Goal: Transaction & Acquisition: Download file/media

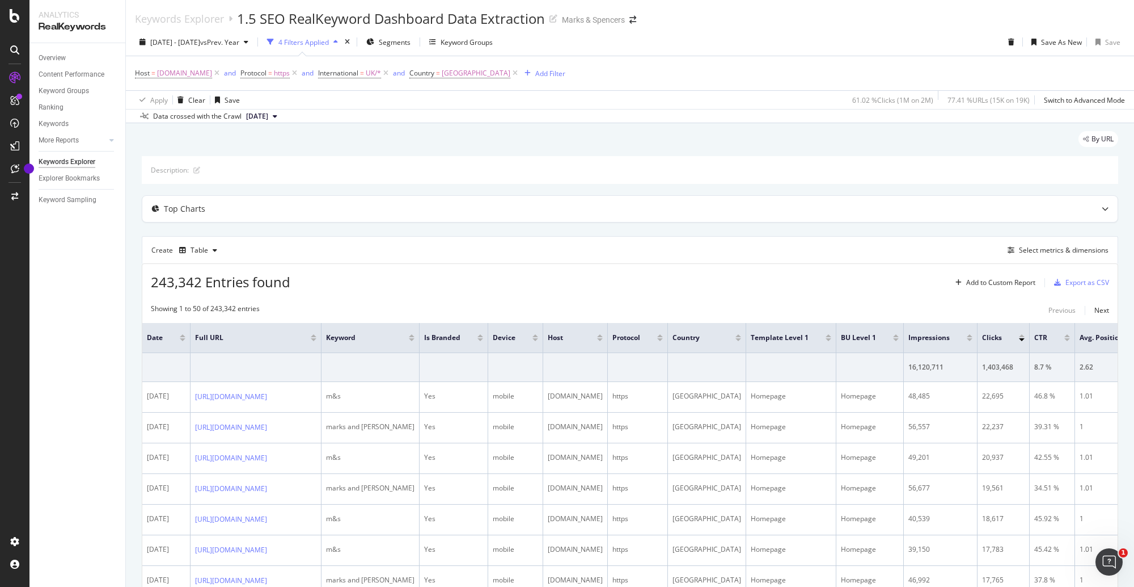
click at [746, 15] on div "Keywords Explorer 1.5 SEO RealKeyword Dashboard Data Extraction Marks & Spencers" at bounding box center [630, 14] width 1009 height 28
click at [745, 18] on div "Keywords Explorer 1.5 SEO RealKeyword Dashboard Data Extraction Marks & Spencers" at bounding box center [630, 14] width 1009 height 28
click at [699, 39] on div "[DATE] - [DATE] vs Prev. Year 4 Filters Applied Segments Keyword Groups Save As…" at bounding box center [630, 44] width 1009 height 23
click at [200, 45] on span "[DATE] - [DATE]" at bounding box center [175, 42] width 50 height 10
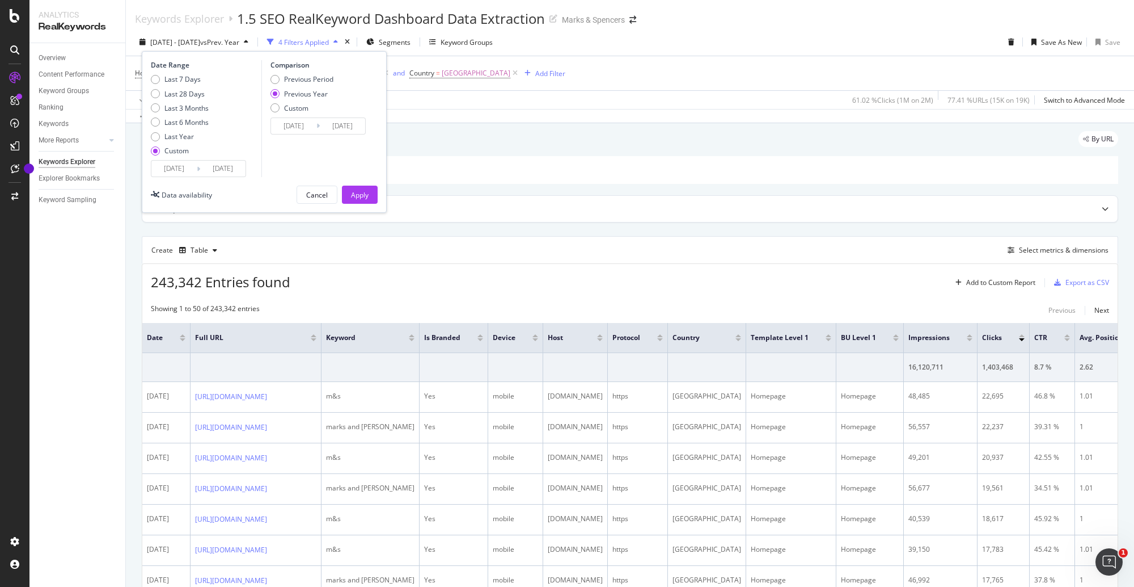
click at [204, 168] on input "[DATE]" at bounding box center [222, 169] width 45 height 16
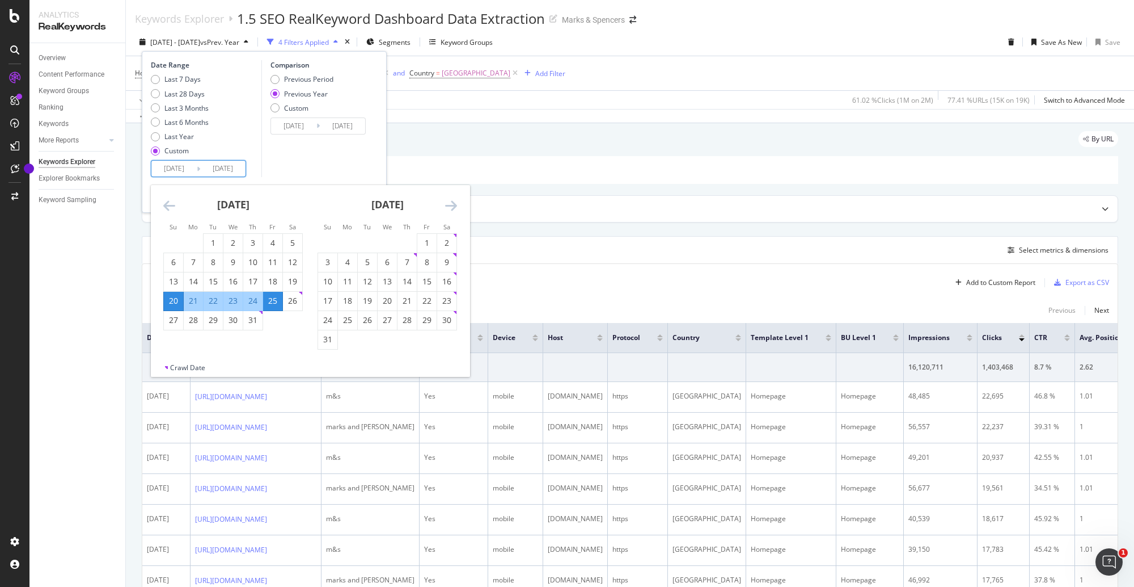
click at [446, 200] on icon "Move forward to switch to the next month." at bounding box center [451, 206] width 12 height 14
click at [442, 264] on div "13" at bounding box center [446, 261] width 19 height 11
type input "[DATE]"
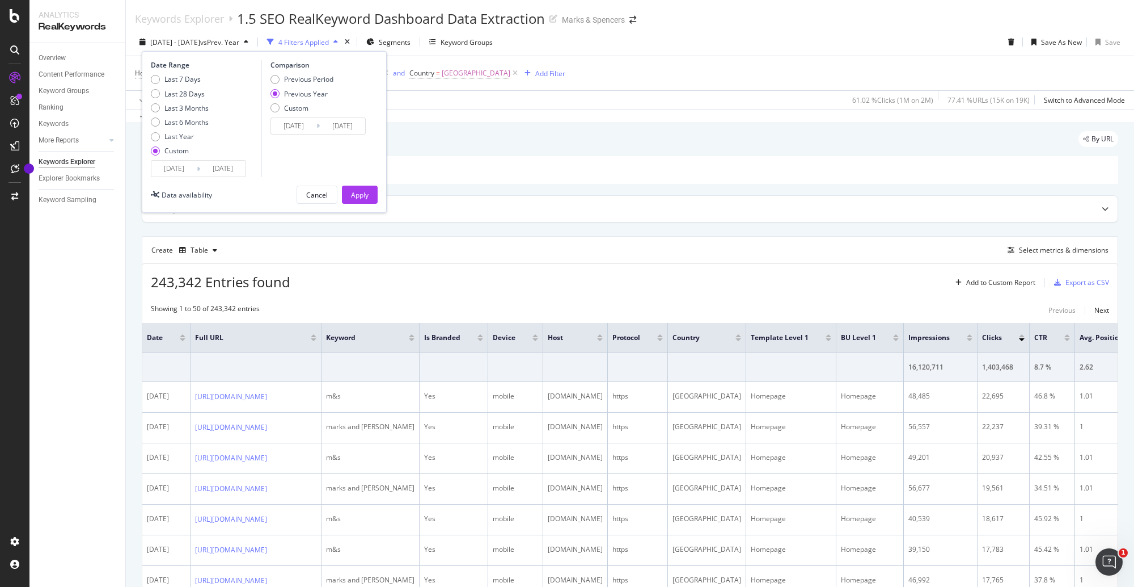
click at [193, 163] on input "[DATE]" at bounding box center [173, 169] width 45 height 16
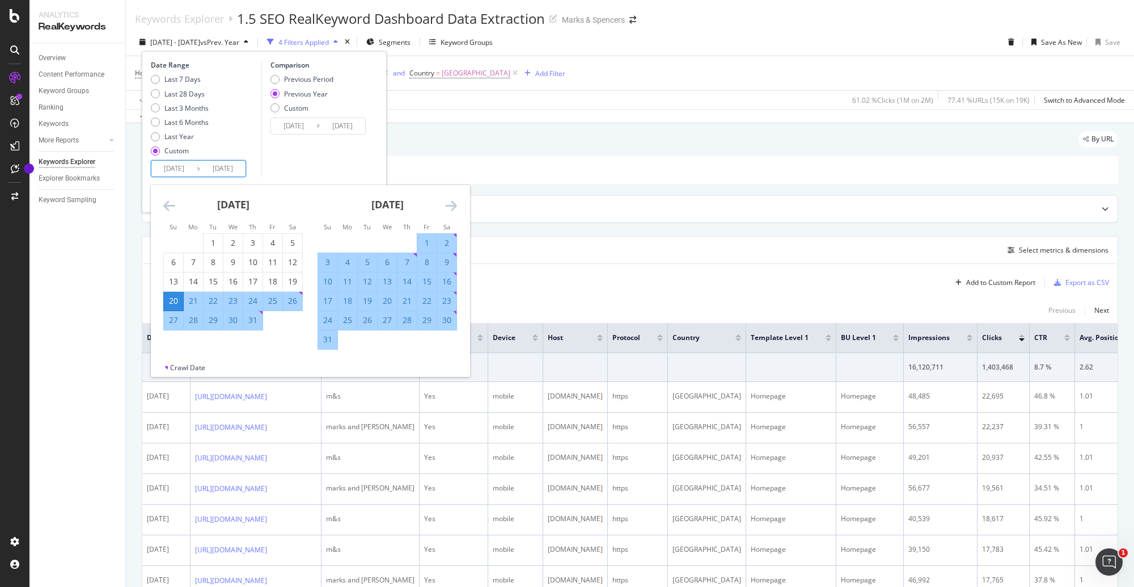
click at [445, 210] on icon "Move forward to switch to the next month." at bounding box center [451, 206] width 12 height 14
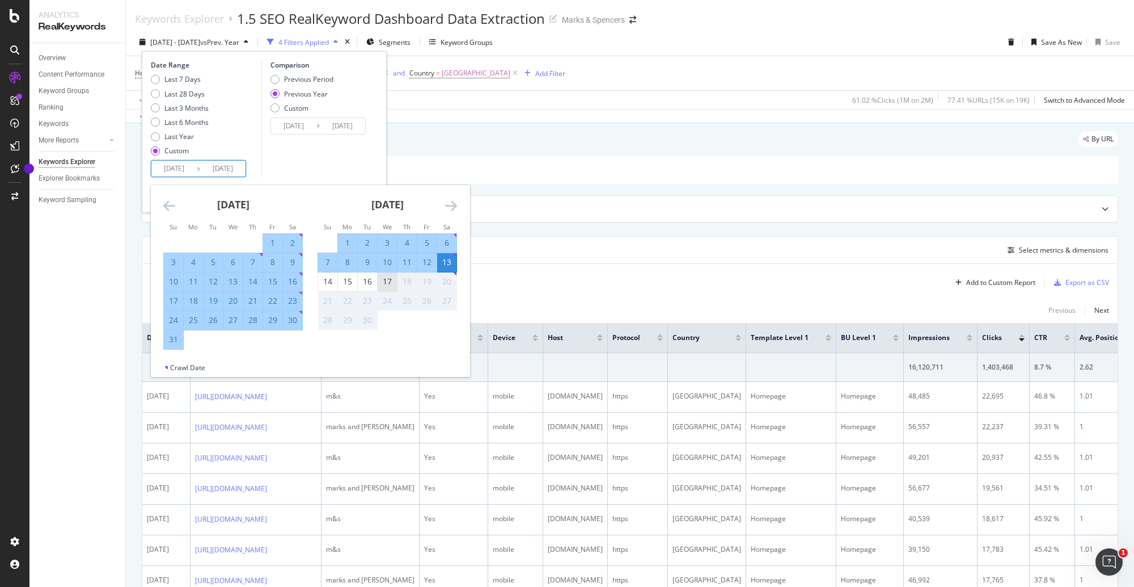
click at [386, 283] on div "17" at bounding box center [387, 281] width 19 height 11
type input "[DATE]"
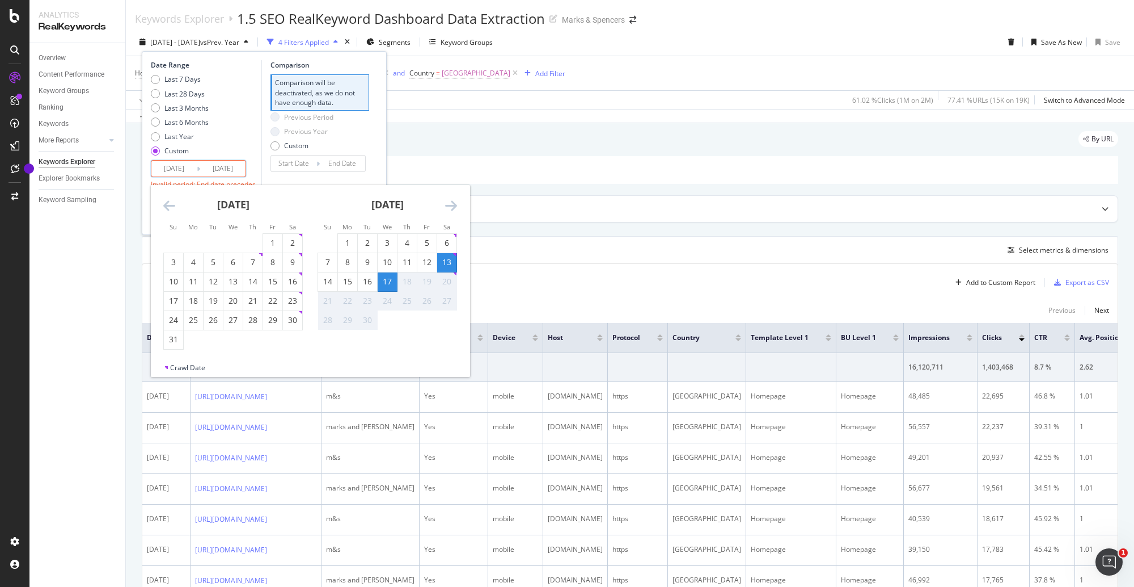
click at [368, 144] on div "Previous Period Previous Year Custom" at bounding box center [320, 133] width 99 height 43
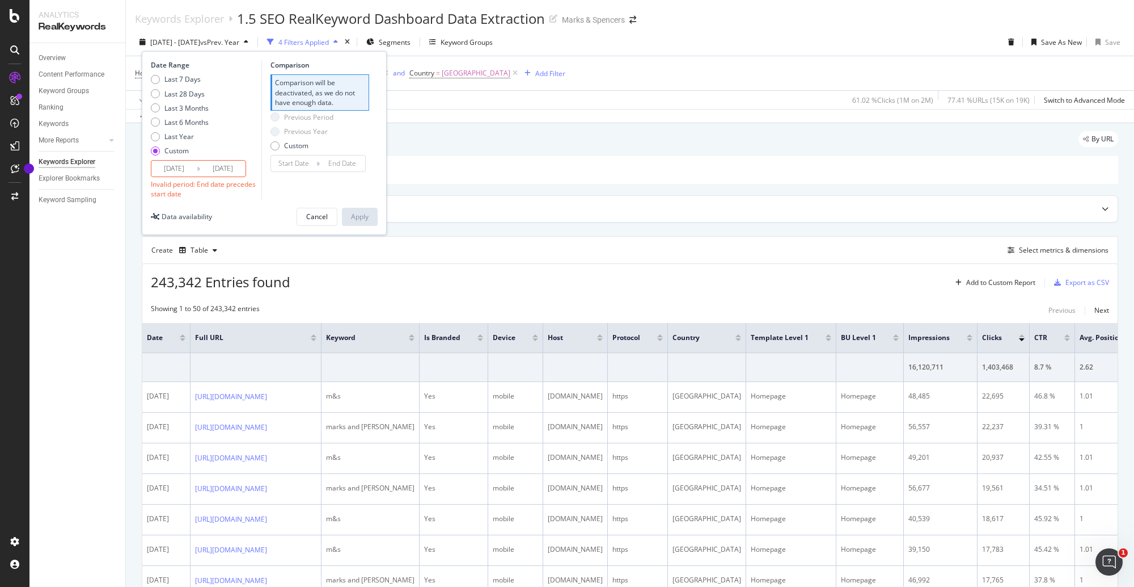
click at [172, 171] on input "[DATE]" at bounding box center [173, 169] width 45 height 16
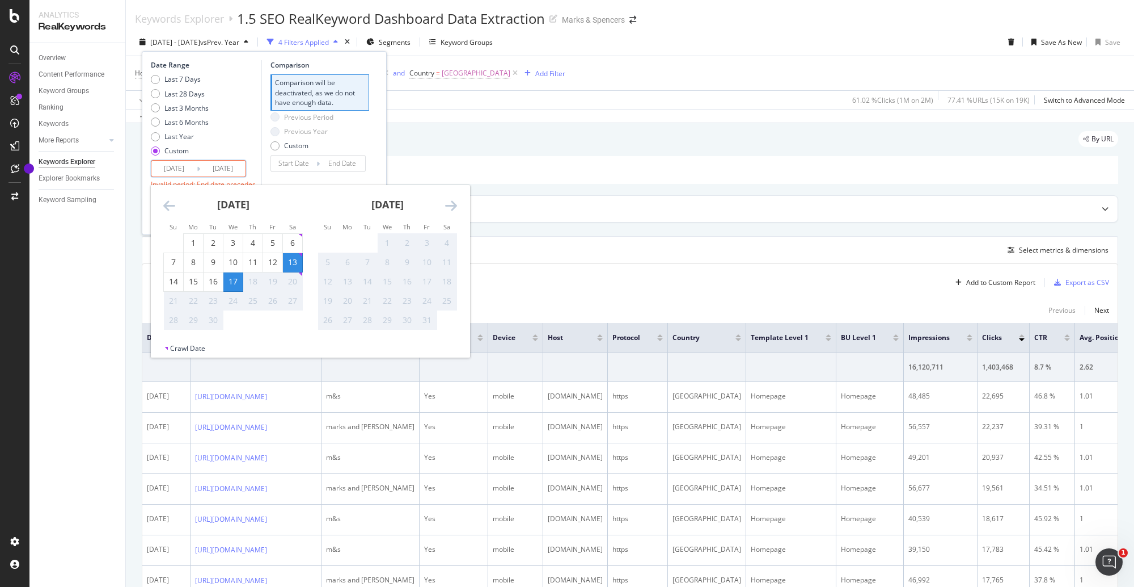
click at [290, 263] on div "13" at bounding box center [292, 261] width 19 height 11
type input "[DATE]"
click at [227, 286] on div "17" at bounding box center [232, 281] width 19 height 11
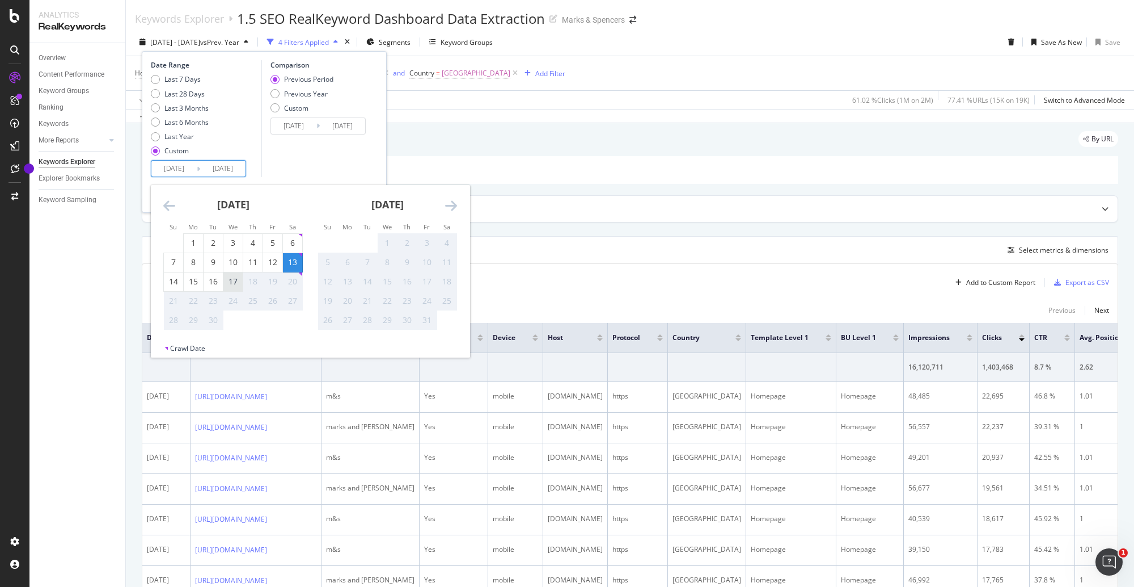
type input "[DATE]"
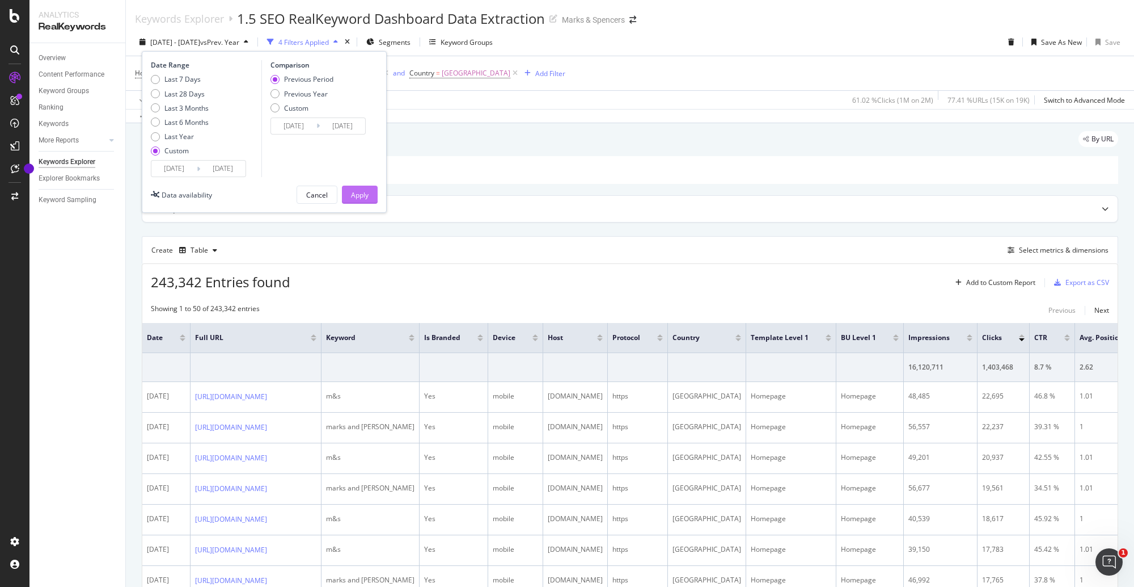
click at [356, 187] on div "Apply" at bounding box center [360, 194] width 18 height 17
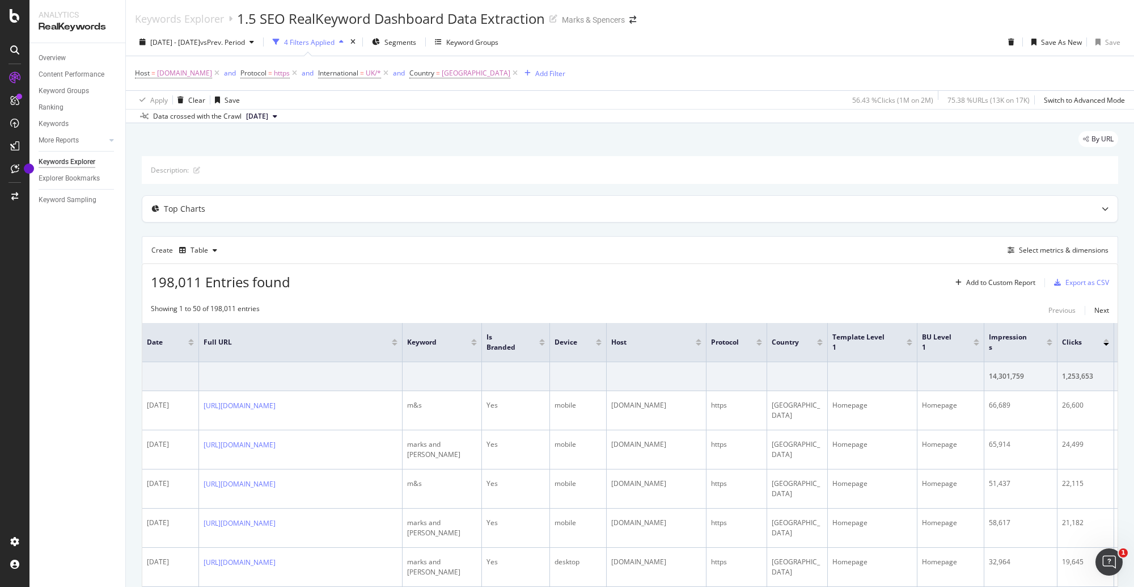
click at [697, 19] on div "Keywords Explorer 1.5 SEO RealKeyword Dashboard Data Extraction Marks & Spencers" at bounding box center [630, 14] width 1009 height 28
click at [1091, 278] on div "Export as CSV" at bounding box center [1088, 282] width 44 height 10
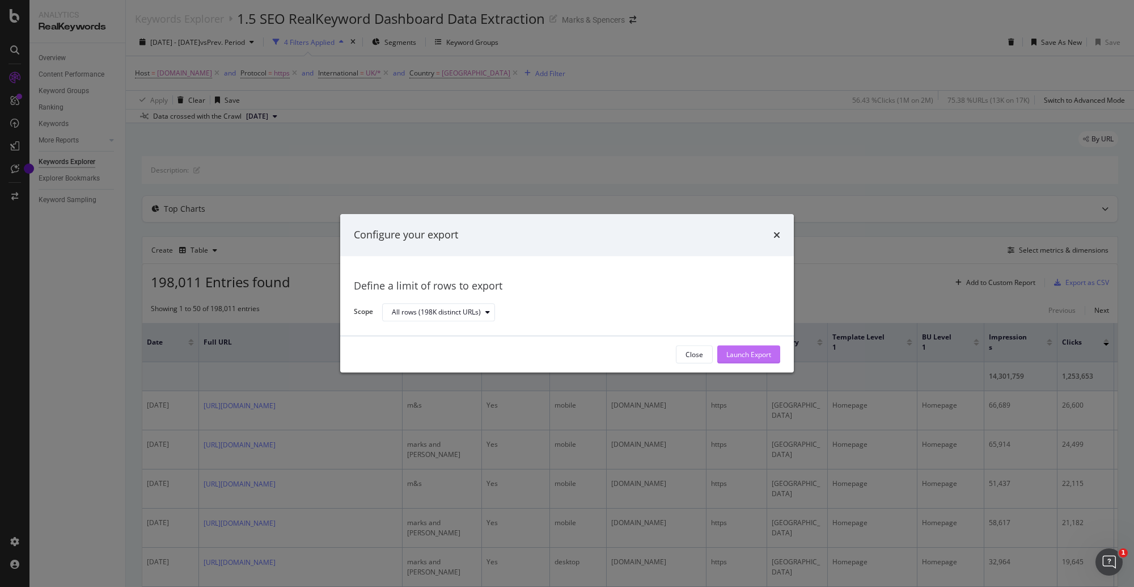
click at [730, 348] on div "Launch Export" at bounding box center [749, 354] width 45 height 17
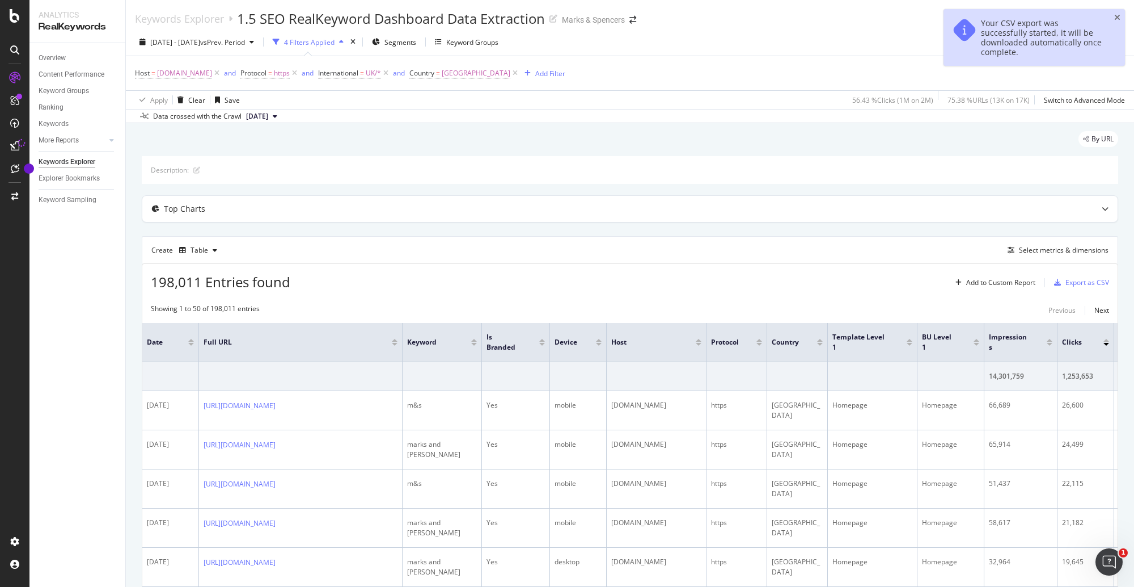
click at [756, 19] on div "Keywords Explorer 1.5 SEO RealKeyword Dashboard Data Extraction Marks & Spencers" at bounding box center [630, 14] width 1009 height 28
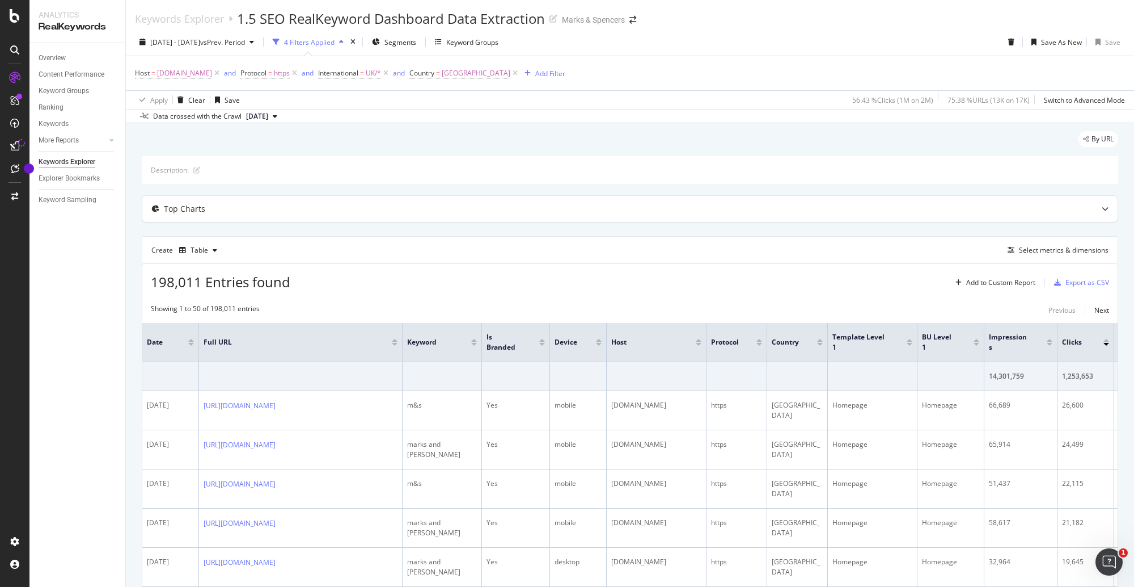
click at [731, 22] on div "Keywords Explorer 1.5 SEO RealKeyword Dashboard Data Extraction Marks & Spencers" at bounding box center [630, 14] width 1009 height 28
click at [724, 31] on div "[DATE] - [DATE] vs Prev. Period 4 Filters Applied Segments Keyword Groups Save …" at bounding box center [630, 75] width 1009 height 95
click at [729, 11] on div "Keywords Explorer 1.5 SEO RealKeyword Dashboard Data Extraction Marks & Spencers" at bounding box center [630, 14] width 1009 height 28
click at [1086, 282] on div "Export as CSV" at bounding box center [1088, 282] width 44 height 10
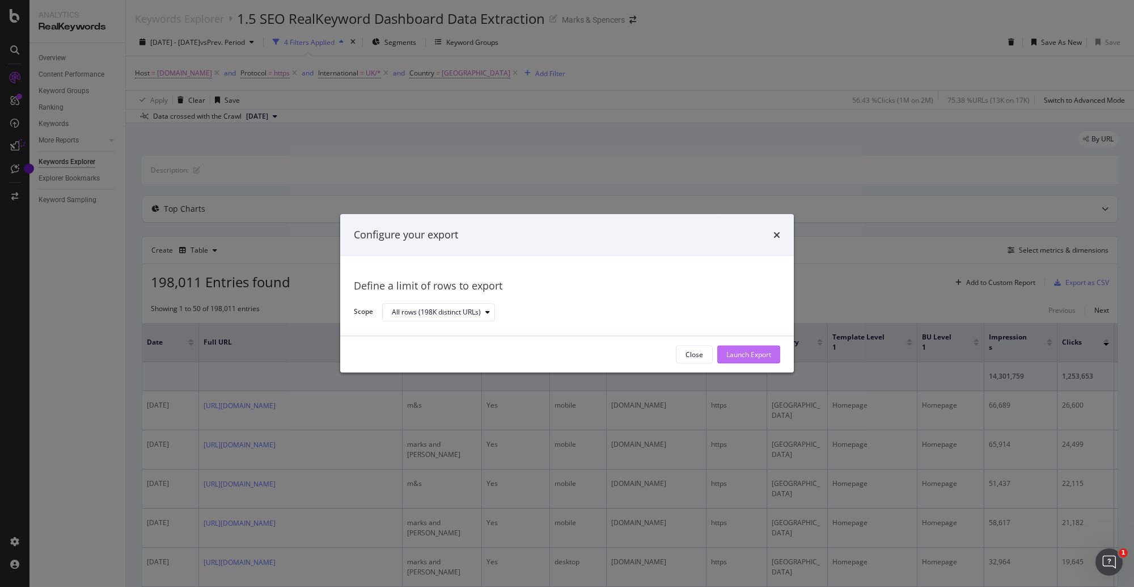
click at [749, 357] on div "Launch Export" at bounding box center [749, 354] width 45 height 10
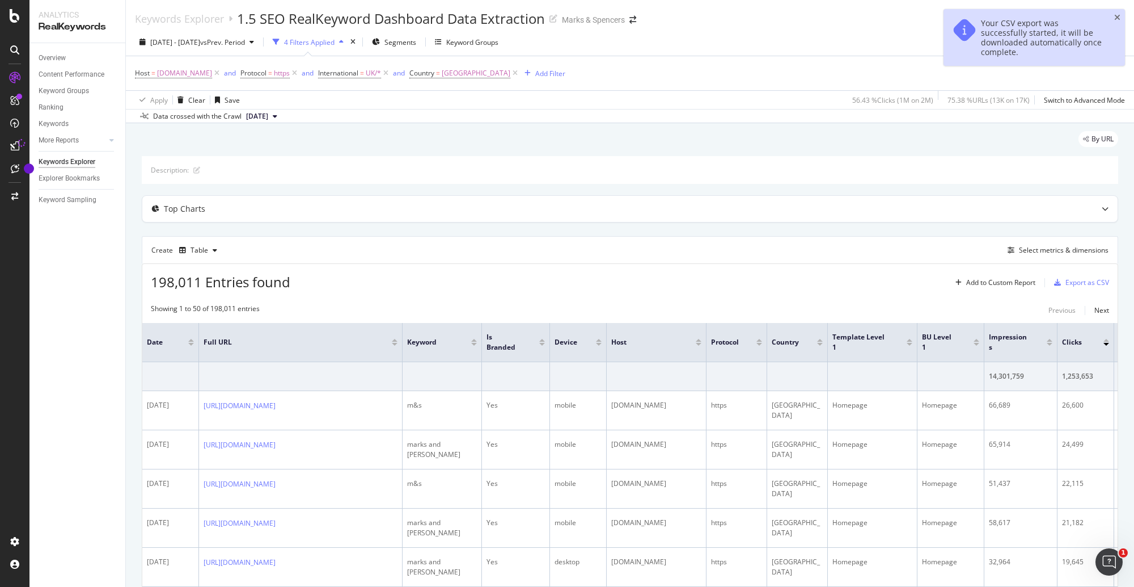
click at [754, 18] on div "Keywords Explorer 1.5 SEO RealKeyword Dashboard Data Extraction Marks & Spencers" at bounding box center [630, 14] width 1009 height 28
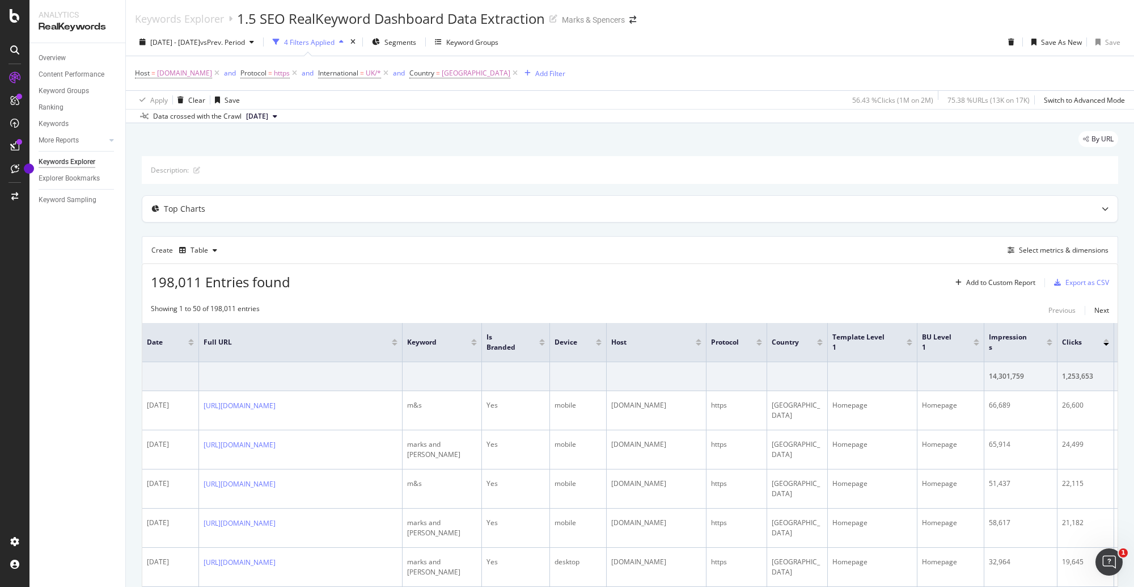
click at [751, 15] on div "Keywords Explorer 1.5 SEO RealKeyword Dashboard Data Extraction Marks & Spencers" at bounding box center [630, 14] width 1009 height 28
click at [653, 45] on div "[DATE] - [DATE] vs Prev. Period 4 Filters Applied Segments Keyword Groups Save …" at bounding box center [630, 44] width 1009 height 23
